Goal: Find specific page/section

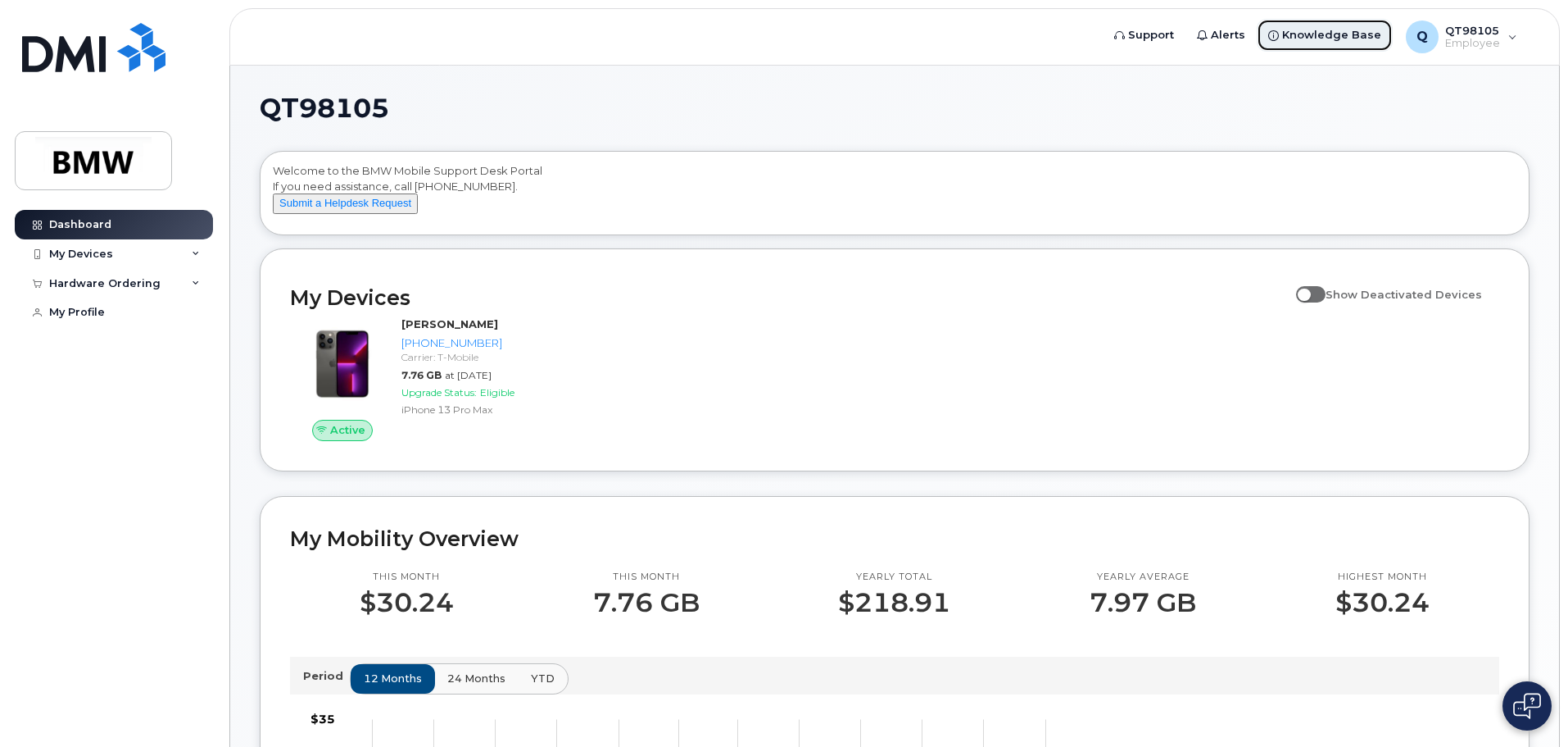
click at [1337, 41] on span "Knowledge Base" at bounding box center [1331, 35] width 99 height 16
click at [194, 282] on icon at bounding box center [195, 283] width 8 height 8
click at [196, 253] on icon at bounding box center [195, 254] width 8 height 8
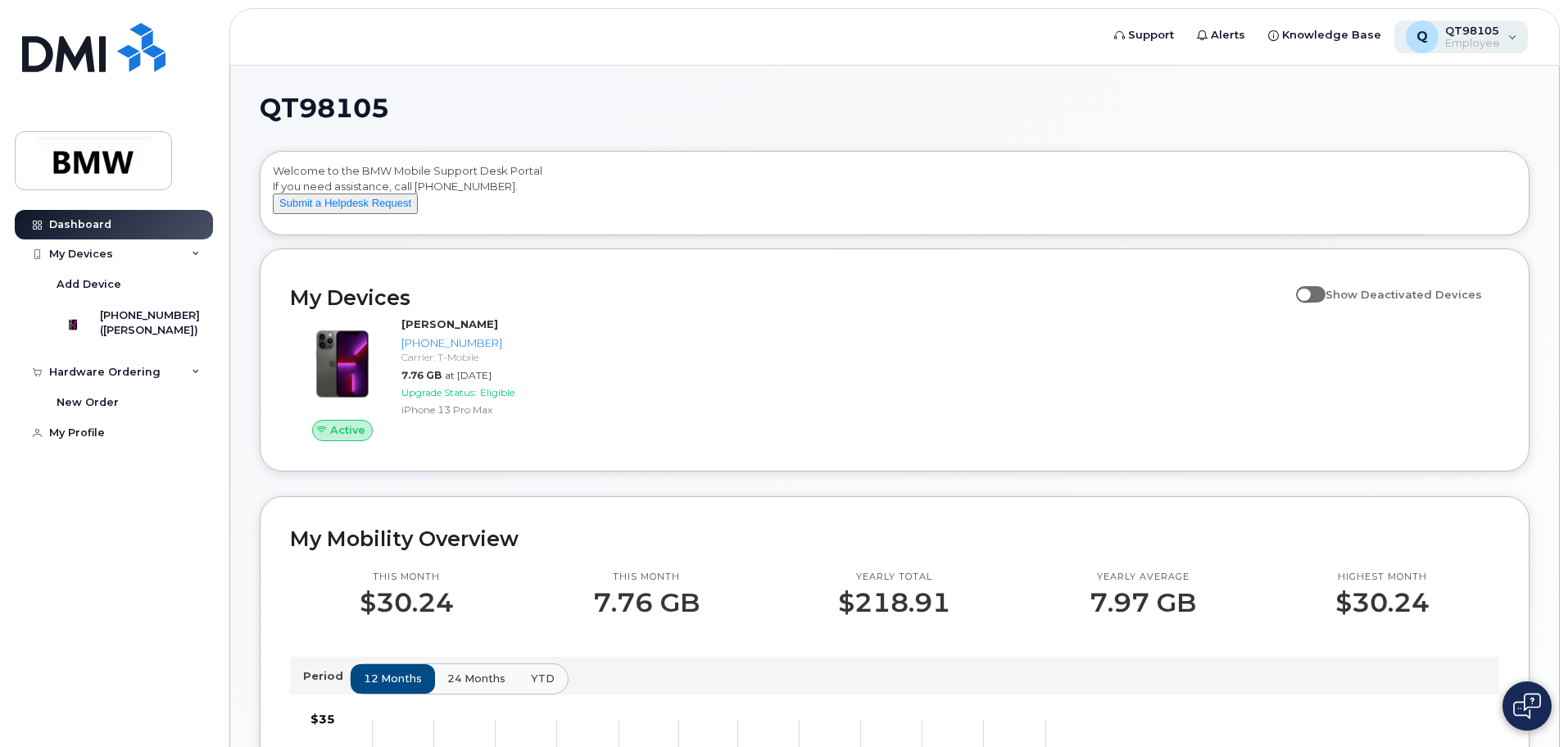
click at [1513, 40] on div "Q QT98105 Employee" at bounding box center [1461, 37] width 134 height 33
click at [1180, 87] on div "QT98105 Welcome to the BMW Mobile Support Desk Portal If you need assistance, c…" at bounding box center [895, 739] width 1329 height 1350
click at [1353, 41] on span "Knowledge Base" at bounding box center [1331, 35] width 99 height 16
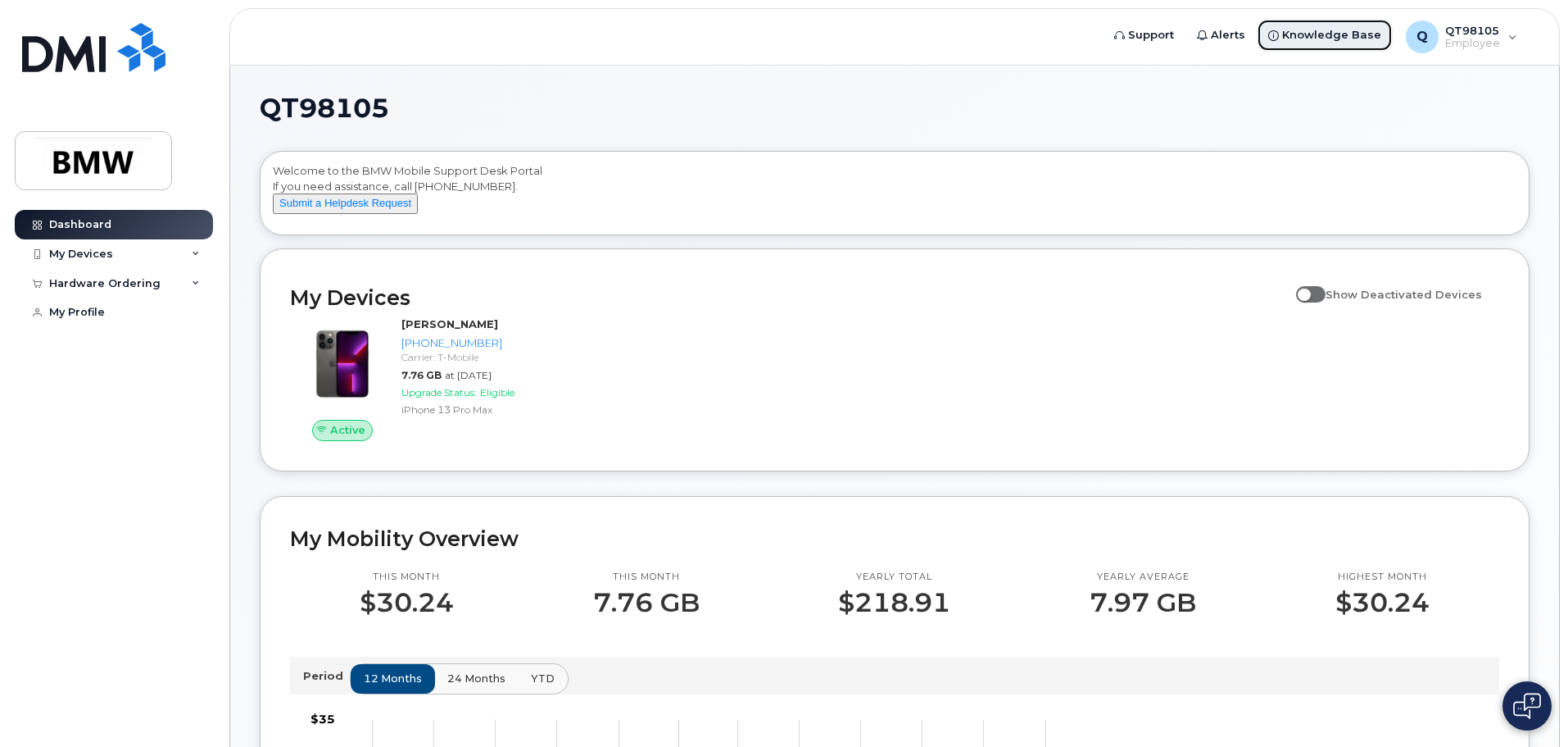
click at [1331, 40] on span "Knowledge Base" at bounding box center [1331, 35] width 99 height 16
